Goal: Task Accomplishment & Management: Manage account settings

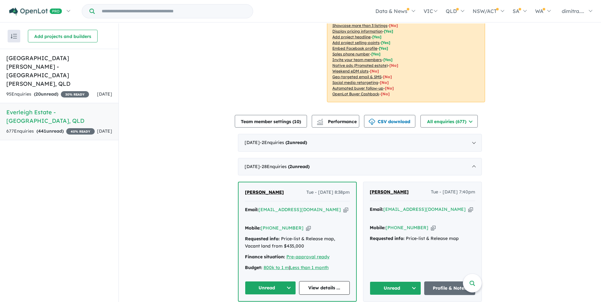
scroll to position [254, 0]
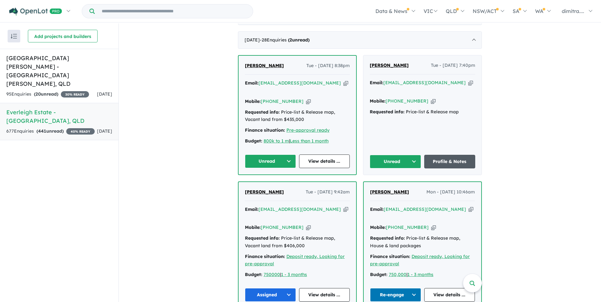
click at [434, 155] on link "Profile & Notes" at bounding box center [449, 162] width 51 height 14
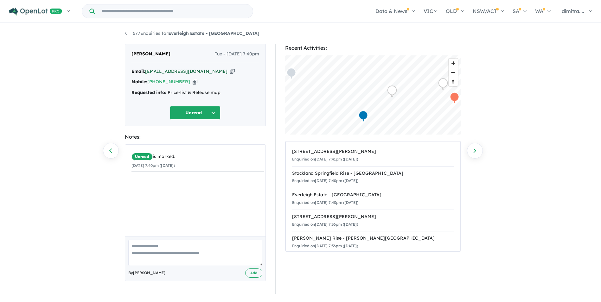
drag, startPoint x: 218, startPoint y: 71, endPoint x: 147, endPoint y: 71, distance: 70.7
click at [147, 71] on div "Email: [EMAIL_ADDRESS][DOMAIN_NAME] Copied!" at bounding box center [196, 72] width 128 height 8
drag, startPoint x: 147, startPoint y: 71, endPoint x: 157, endPoint y: 72, distance: 10.2
copy a%20Everleigh%20Estate%20-%20Greenbank"] "[EMAIL_ADDRESS][DOMAIN_NAME]"
drag, startPoint x: 194, startPoint y: 111, endPoint x: 194, endPoint y: 114, distance: 3.5
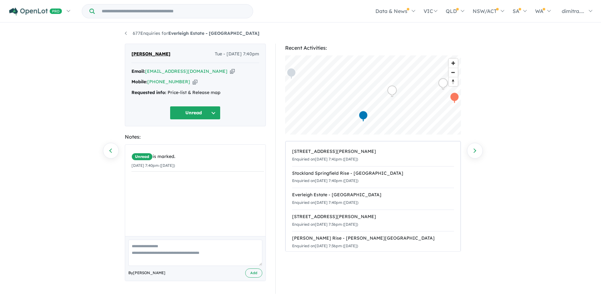
click at [194, 111] on button "Unread" at bounding box center [195, 113] width 51 height 14
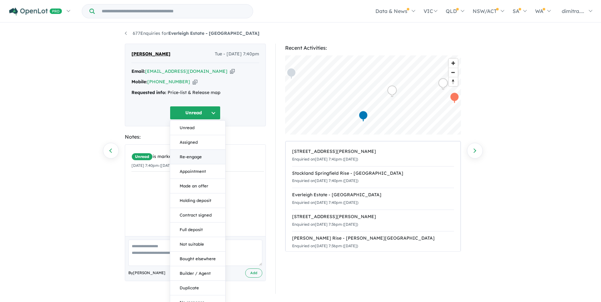
click at [198, 156] on button "Re-engage" at bounding box center [197, 157] width 55 height 15
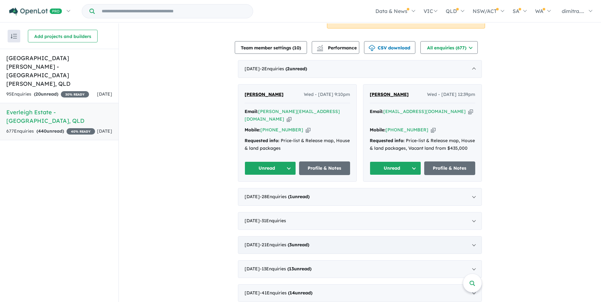
scroll to position [222, 0]
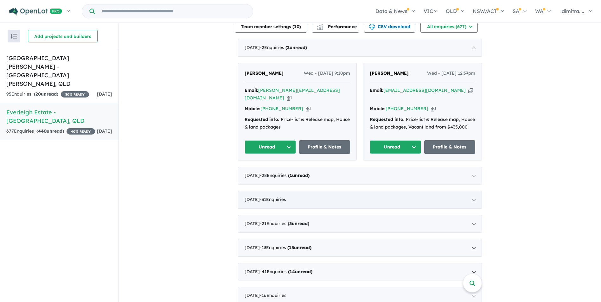
drag, startPoint x: 473, startPoint y: 177, endPoint x: 469, endPoint y: 180, distance: 5.2
click at [473, 177] on div "September 2025 - 28 Enquir ies ( 1 unread)" at bounding box center [360, 176] width 244 height 18
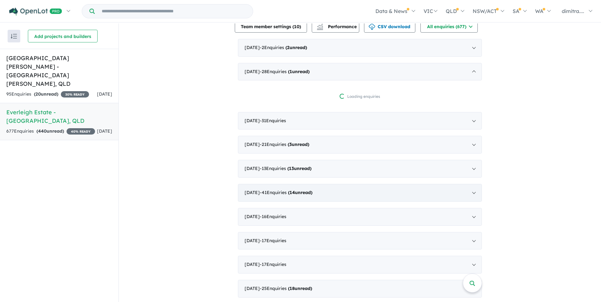
scroll to position [1, 0]
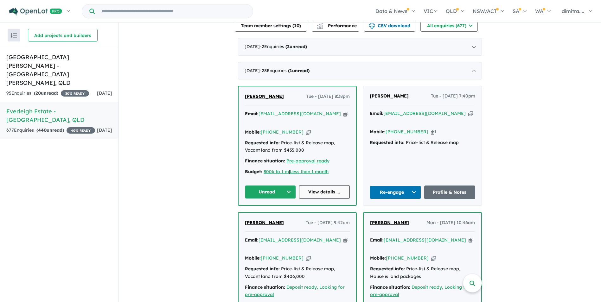
click at [323, 186] on link "View details ..." at bounding box center [324, 192] width 51 height 14
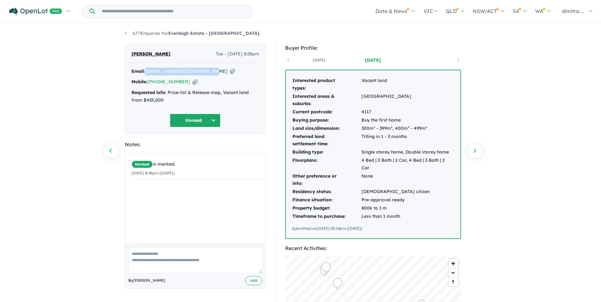
drag, startPoint x: 210, startPoint y: 72, endPoint x: 148, endPoint y: 71, distance: 62.1
click at [148, 71] on div "Email: hameednazari153@gmail.com Copied!" at bounding box center [196, 72] width 128 height 8
drag, startPoint x: 148, startPoint y: 71, endPoint x: 155, endPoint y: 70, distance: 7.6
copy a%20Everleigh%20Estate%20-%20Greenbank"] "hameednazari153@gmail.com"
click at [193, 122] on button "Unread" at bounding box center [195, 121] width 51 height 14
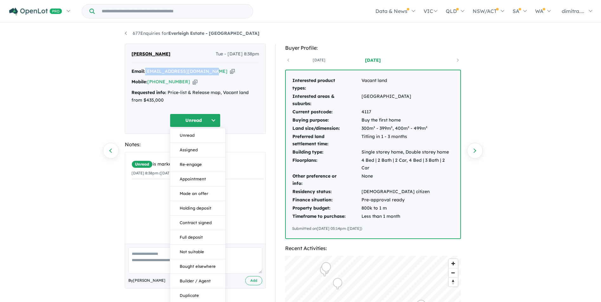
click at [197, 151] on button "Assigned" at bounding box center [197, 150] width 55 height 15
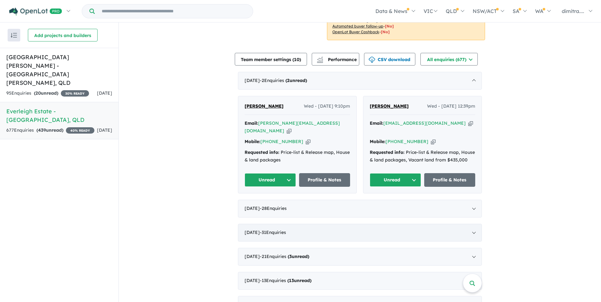
scroll to position [190, 0]
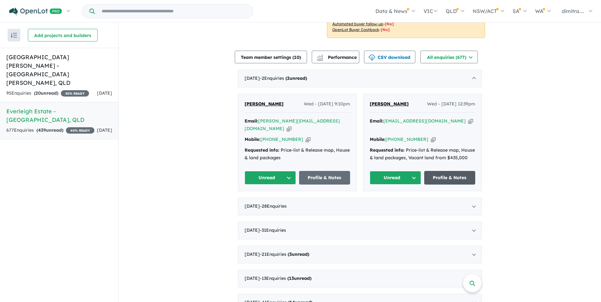
click at [442, 175] on link "Profile & Notes" at bounding box center [449, 178] width 51 height 14
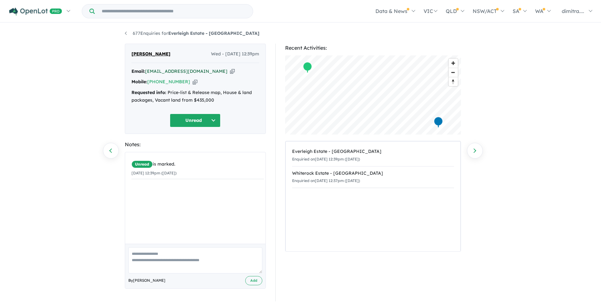
drag, startPoint x: 219, startPoint y: 72, endPoint x: 148, endPoint y: 71, distance: 71.0
click at [148, 71] on div "Email: [EMAIL_ADDRESS][DOMAIN_NAME] Copied!" at bounding box center [196, 72] width 128 height 8
drag, startPoint x: 148, startPoint y: 71, endPoint x: 158, endPoint y: 71, distance: 9.8
copy a%20Everleigh%20Estate%20-%20Greenbank"] "[EMAIL_ADDRESS][DOMAIN_NAME]"
click at [189, 125] on button "Unread" at bounding box center [195, 121] width 51 height 14
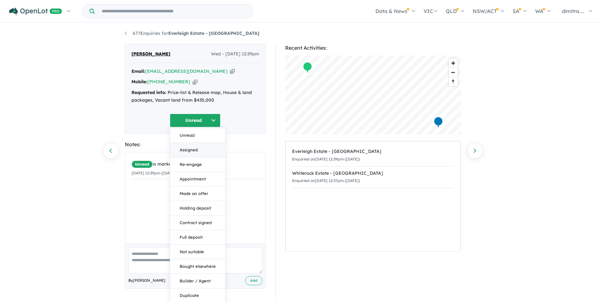
click at [193, 150] on button "Assigned" at bounding box center [197, 150] width 55 height 15
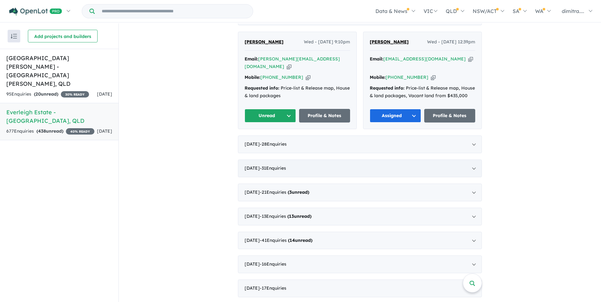
scroll to position [254, 0]
click at [329, 115] on link "Profile & Notes" at bounding box center [324, 116] width 51 height 14
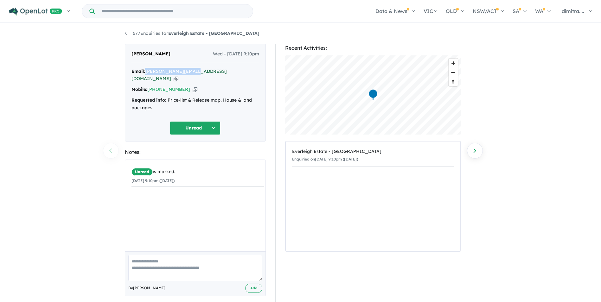
drag, startPoint x: 195, startPoint y: 71, endPoint x: 147, endPoint y: 72, distance: 47.2
click at [147, 72] on div "Email: steve.rad@yahoo.com Copied!" at bounding box center [196, 75] width 128 height 15
drag, startPoint x: 147, startPoint y: 72, endPoint x: 157, endPoint y: 72, distance: 9.5
copy a%20Everleigh%20Estate%20-%20Greenbank"] "[PERSON_NAME][EMAIL_ADDRESS][DOMAIN_NAME]"
click at [198, 124] on button "Unread" at bounding box center [195, 128] width 51 height 14
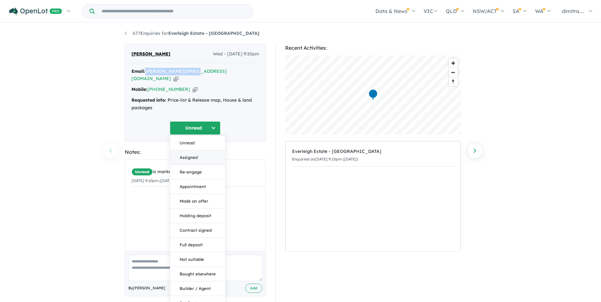
click at [194, 151] on button "Assigned" at bounding box center [197, 158] width 55 height 15
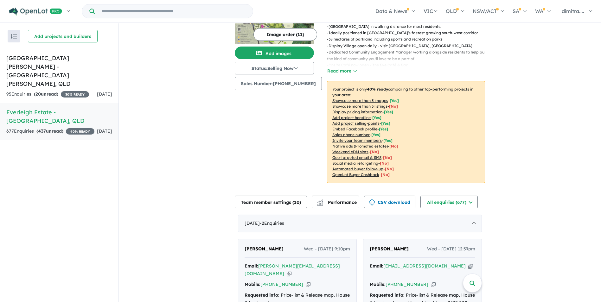
scroll to position [95, 0]
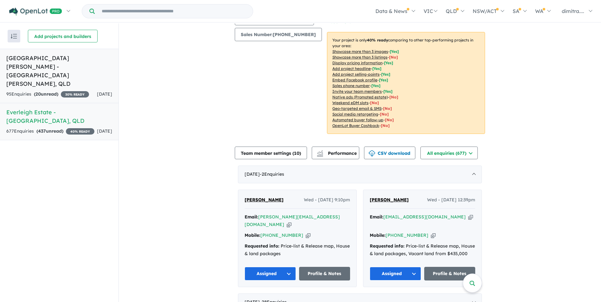
click at [86, 91] on div "95 Enquir ies ( 20 unread) 30 % READY" at bounding box center [47, 95] width 83 height 8
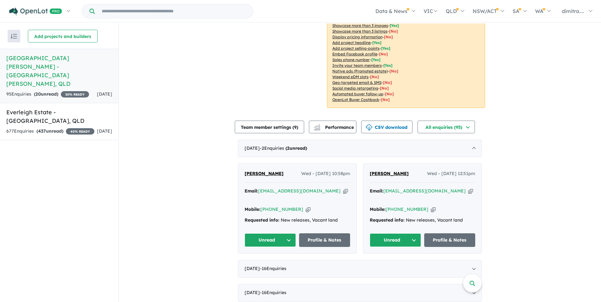
scroll to position [127, 0]
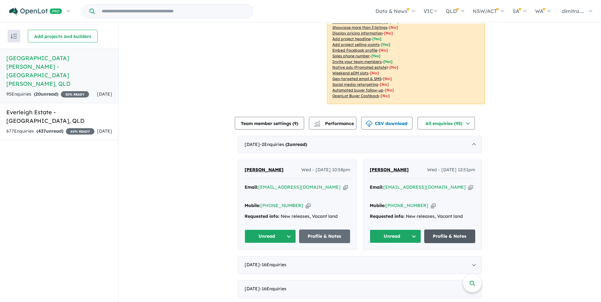
click at [441, 230] on link "Profile & Notes" at bounding box center [449, 237] width 51 height 14
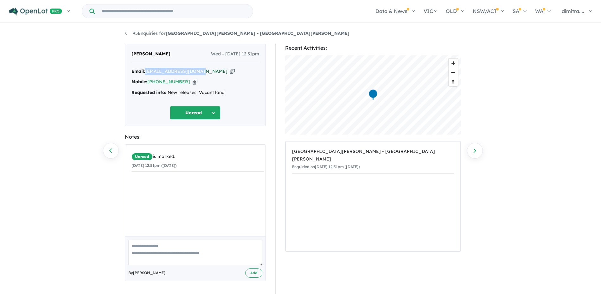
drag, startPoint x: 193, startPoint y: 71, endPoint x: 147, endPoint y: 74, distance: 45.7
click at [147, 74] on div "Email: mutandalike@gmail.com Copied!" at bounding box center [196, 72] width 128 height 8
drag, startPoint x: 147, startPoint y: 74, endPoint x: 155, endPoint y: 70, distance: 8.2
copy a%20Monarch%20Glen%20Estate%20-%20Monarch%20Glen"] "[EMAIL_ADDRESS][DOMAIN_NAME]"
drag, startPoint x: 148, startPoint y: 81, endPoint x: 183, endPoint y: 82, distance: 34.9
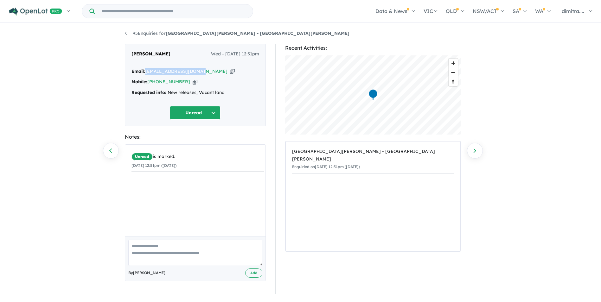
click at [183, 82] on div "Mobile: +61 434 746 332 Copied!" at bounding box center [196, 82] width 128 height 8
copy div "[PHONE_NUMBER]"
drag, startPoint x: 177, startPoint y: 55, endPoint x: 128, endPoint y: 52, distance: 48.9
click at [128, 52] on div "Chipo Mwampole Wed - 01/10/2025, 12:51pm Email: mutandalike@gmail.com Copied! M…" at bounding box center [195, 85] width 141 height 83
drag, startPoint x: 128, startPoint y: 52, endPoint x: 142, endPoint y: 54, distance: 14.7
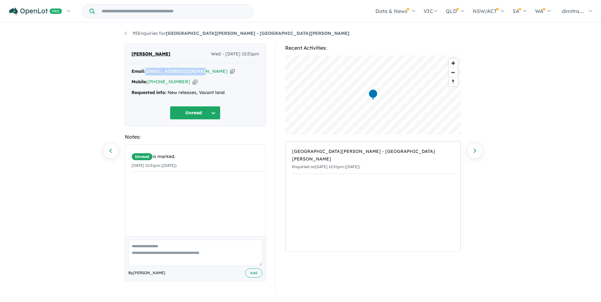
copy span "[PERSON_NAME]"
drag, startPoint x: 208, startPoint y: 113, endPoint x: 207, endPoint y: 116, distance: 3.5
click at [208, 113] on button "Unread" at bounding box center [195, 113] width 51 height 14
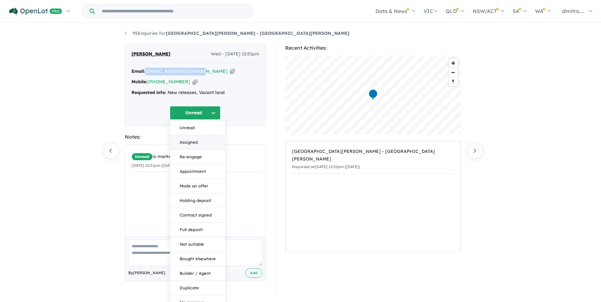
click at [201, 144] on button "Assigned" at bounding box center [197, 142] width 55 height 15
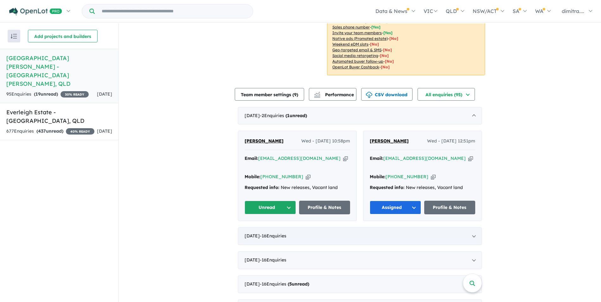
scroll to position [158, 0]
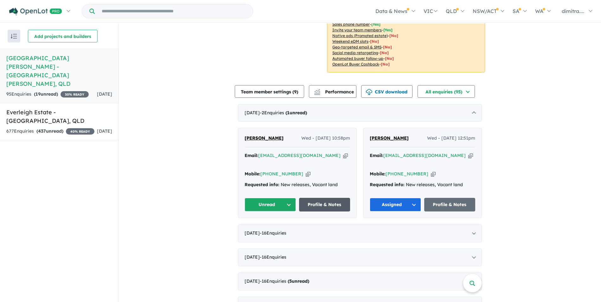
click at [316, 199] on link "Profile & Notes" at bounding box center [324, 205] width 51 height 14
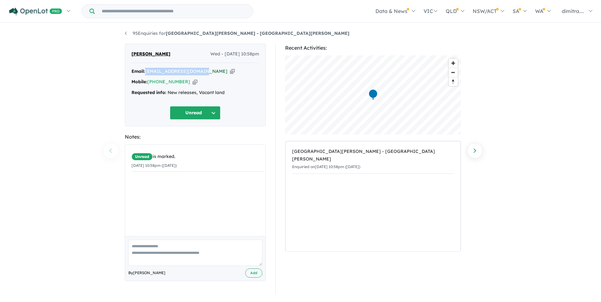
drag, startPoint x: 146, startPoint y: 70, endPoint x: 197, endPoint y: 71, distance: 50.7
click at [197, 71] on div "Email: shigil.vgees@gmail.com Copied!" at bounding box center [196, 72] width 128 height 8
drag, startPoint x: 197, startPoint y: 71, endPoint x: 194, endPoint y: 72, distance: 3.6
copy a%20Monarch%20Glen%20Estate%20-%20Monarch%20Glen"] "[EMAIL_ADDRESS][DOMAIN_NAME]"
click at [180, 109] on button "Unread" at bounding box center [195, 113] width 51 height 14
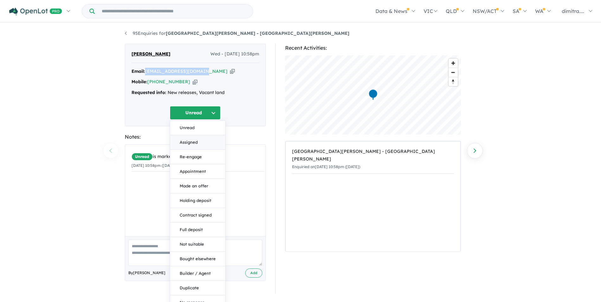
click at [191, 140] on button "Assigned" at bounding box center [197, 142] width 55 height 15
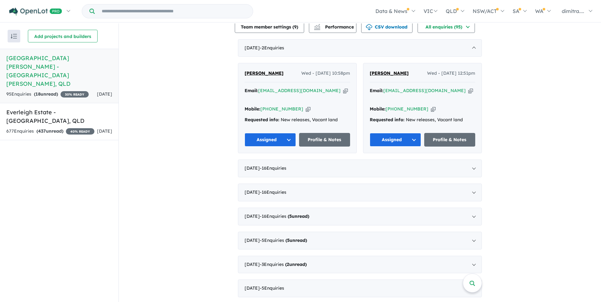
scroll to position [317, 0]
